Goal: Information Seeking & Learning: Learn about a topic

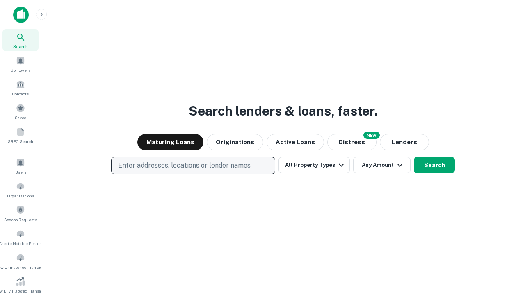
click at [193, 166] on p "Enter addresses, locations or lender names" at bounding box center [184, 166] width 133 height 10
type input "**********"
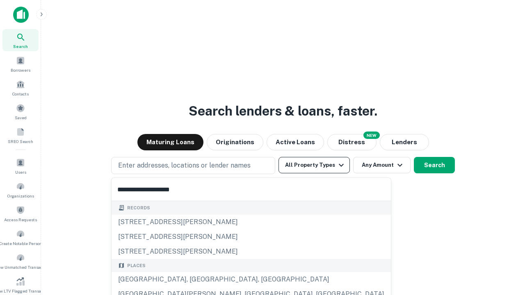
click at [196, 280] on div "[GEOGRAPHIC_DATA], [GEOGRAPHIC_DATA], [GEOGRAPHIC_DATA]" at bounding box center [251, 279] width 279 height 15
click at [314, 165] on button "All Property Types" at bounding box center [314, 165] width 71 height 16
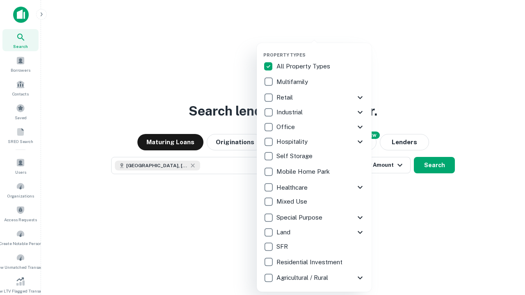
click at [321, 50] on button "button" at bounding box center [320, 50] width 115 height 0
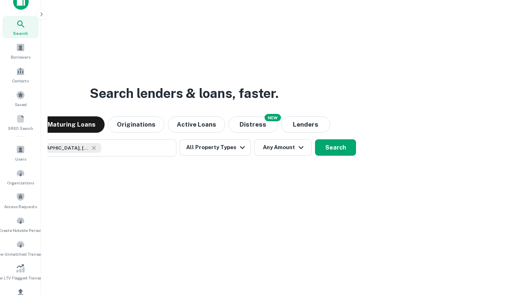
scroll to position [98, 0]
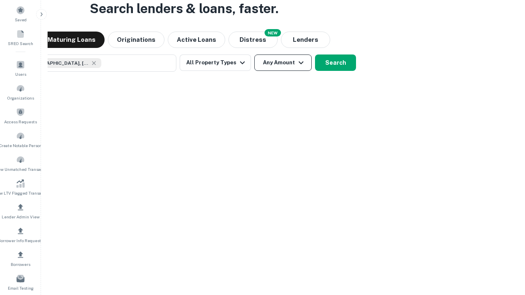
click at [254, 55] on button "Any Amount" at bounding box center [282, 63] width 57 height 16
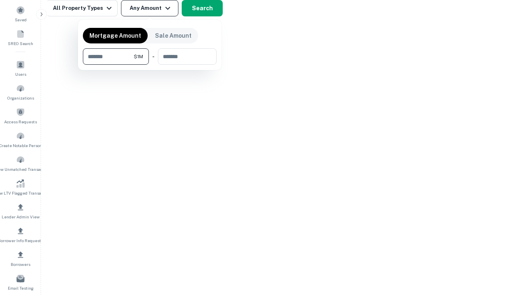
type input "*******"
click at [150, 65] on button "button" at bounding box center [150, 65] width 134 height 0
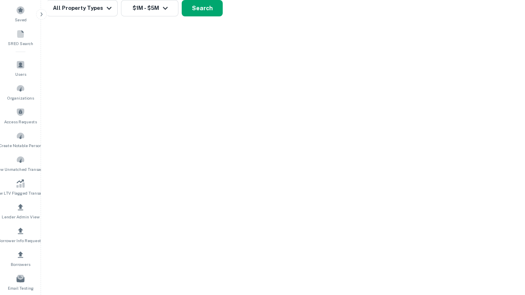
scroll to position [5, 151]
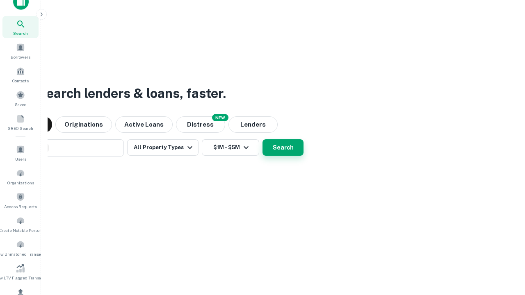
click at [263, 140] on button "Search" at bounding box center [283, 148] width 41 height 16
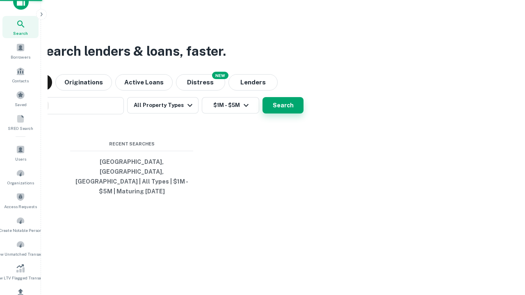
scroll to position [27, 232]
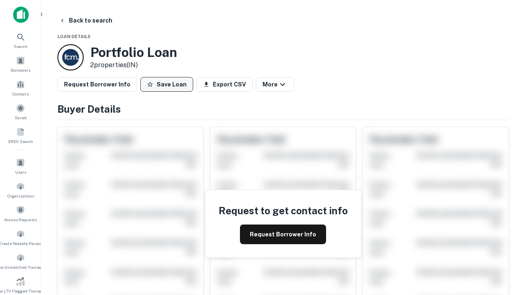
click at [167, 85] on button "Save Loan" at bounding box center [166, 84] width 53 height 15
click at [169, 85] on button "Save Loan" at bounding box center [166, 84] width 53 height 15
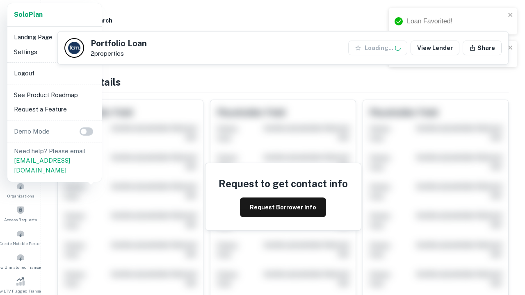
scroll to position [286, 0]
